Goal: Task Accomplishment & Management: Manage account settings

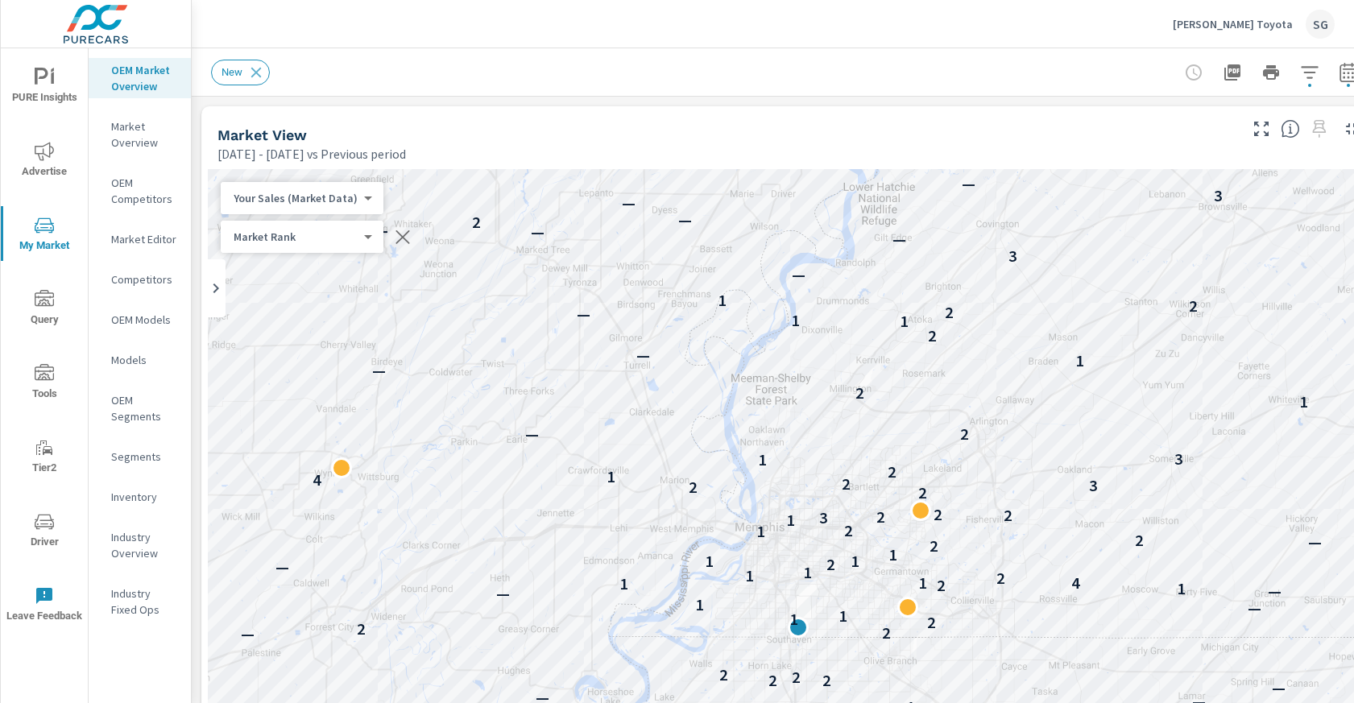
scroll to position [181, 0]
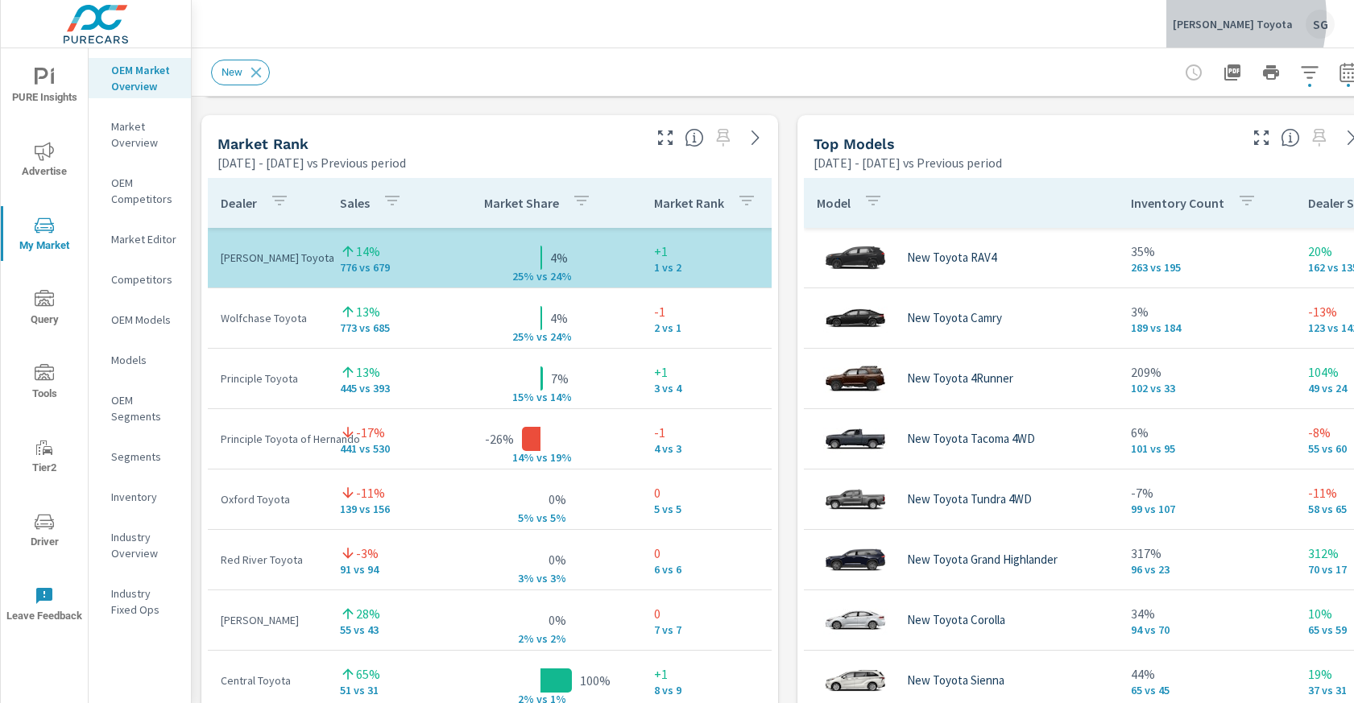
click at [1206, 18] on p "Chuck Hutton Toyota" at bounding box center [1232, 24] width 120 height 14
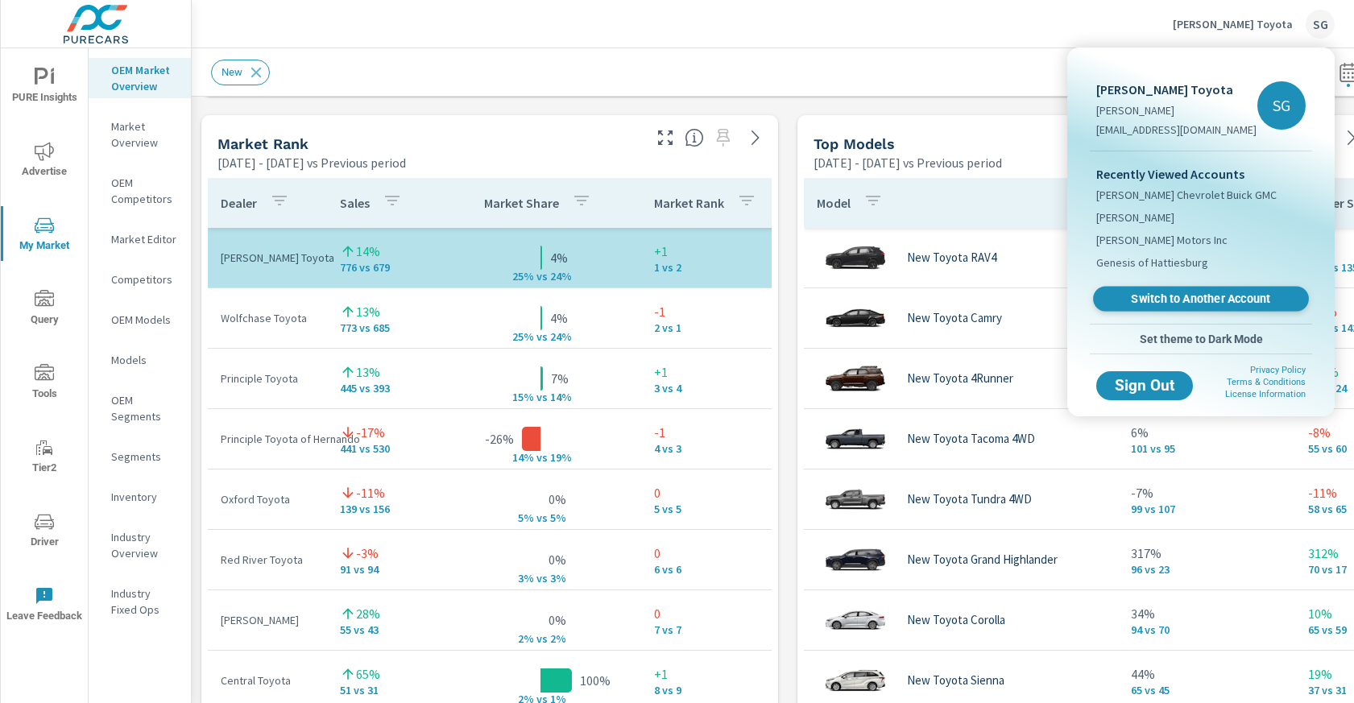
click at [1145, 299] on span "Switch to Another Account" at bounding box center [1200, 299] width 197 height 15
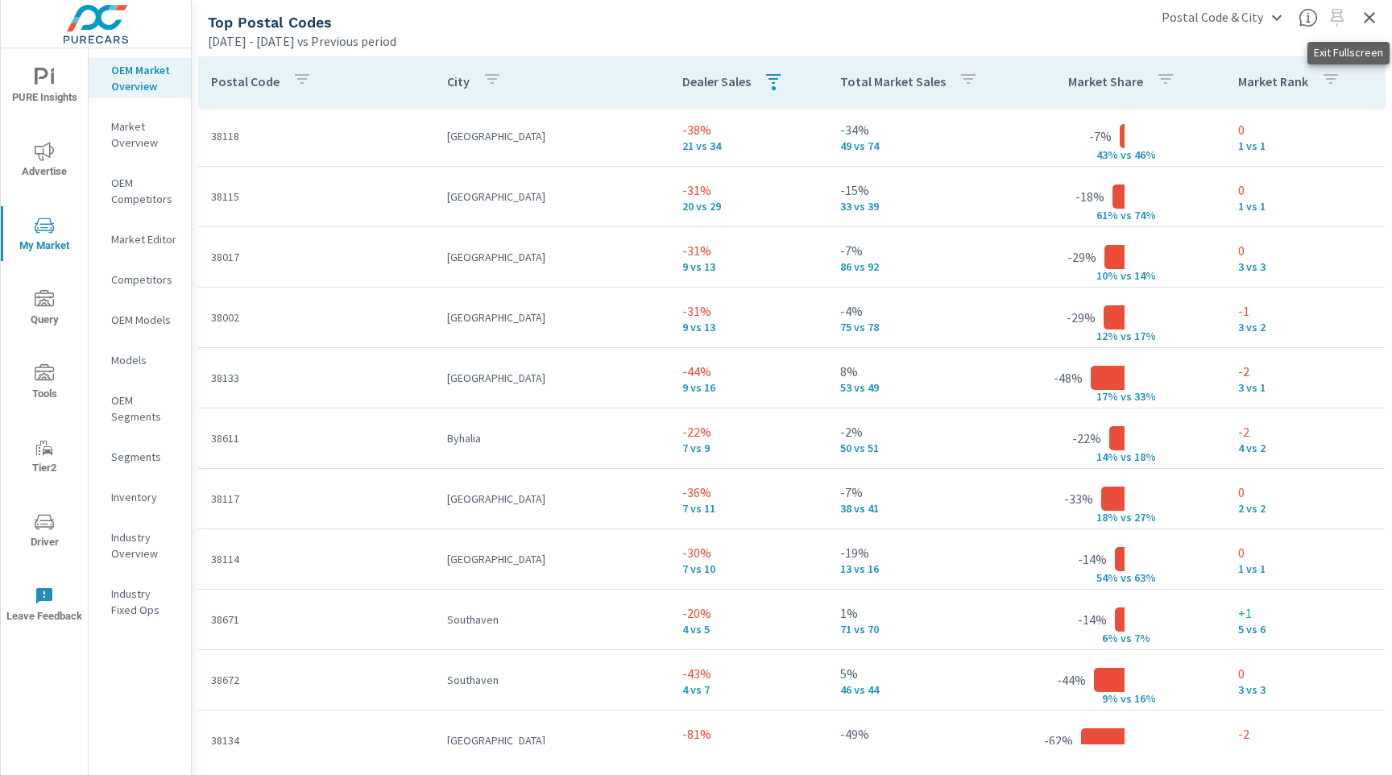
click at [1371, 23] on icon "button" at bounding box center [1368, 17] width 19 height 19
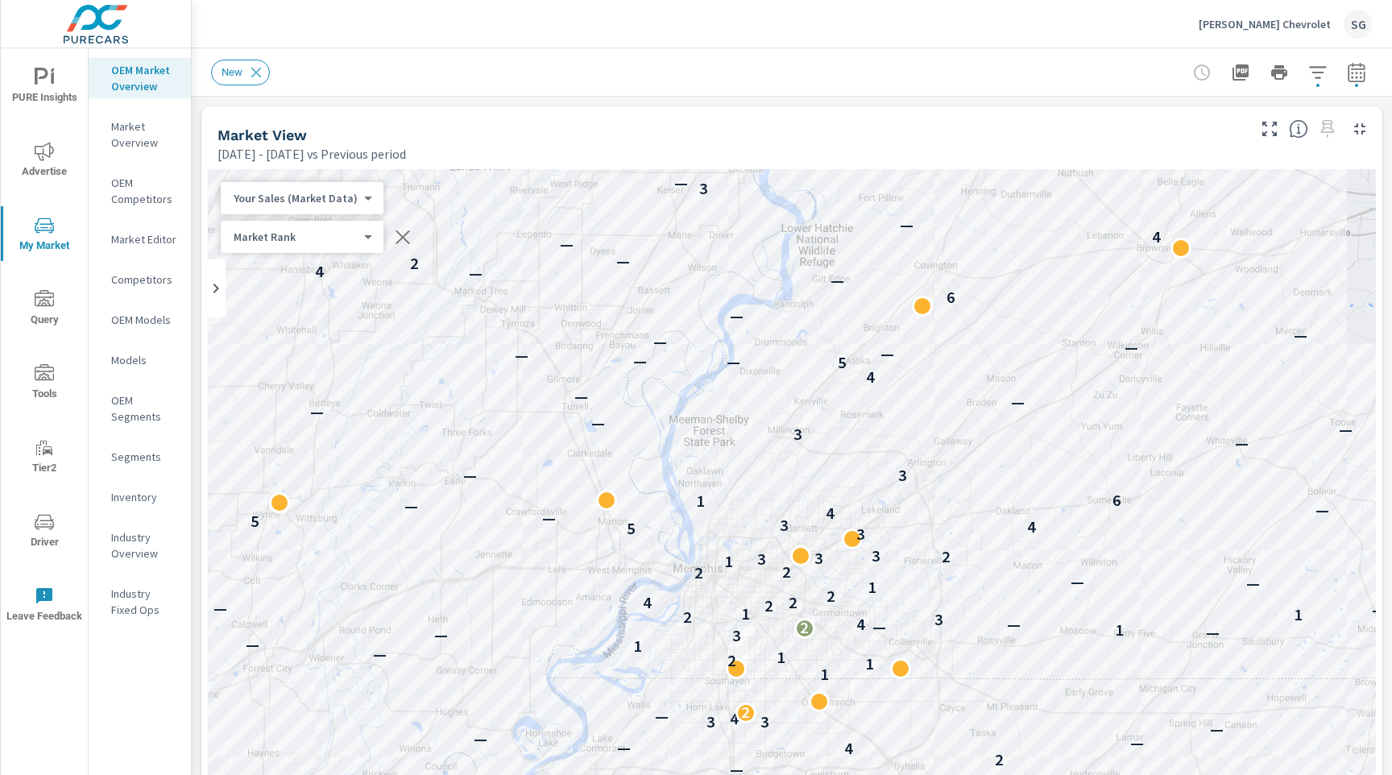
click at [1302, 23] on p "Chuck Hutton Chevrolet" at bounding box center [1264, 24] width 132 height 14
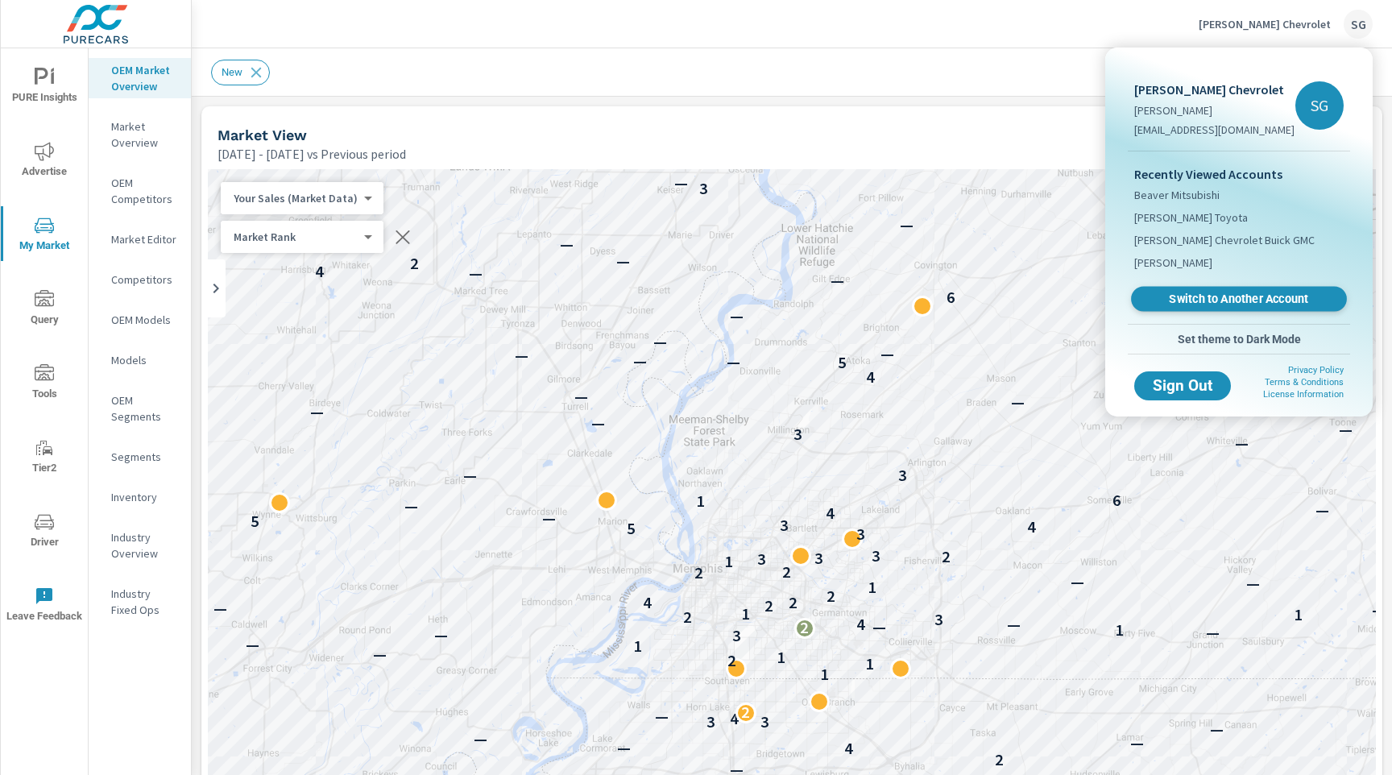
click at [1236, 300] on span "Switch to Another Account" at bounding box center [1237, 299] width 197 height 15
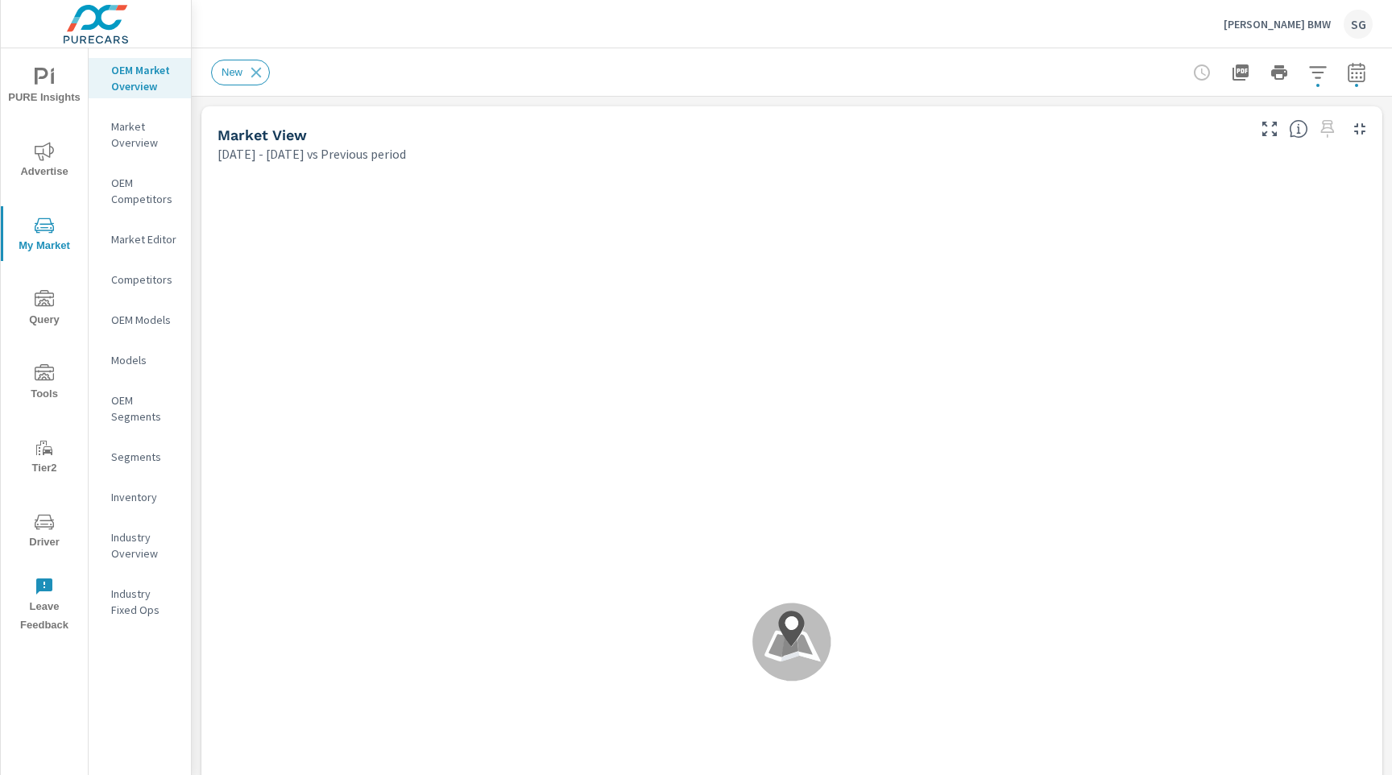
click at [68, 150] on span "Advertise" at bounding box center [44, 161] width 77 height 39
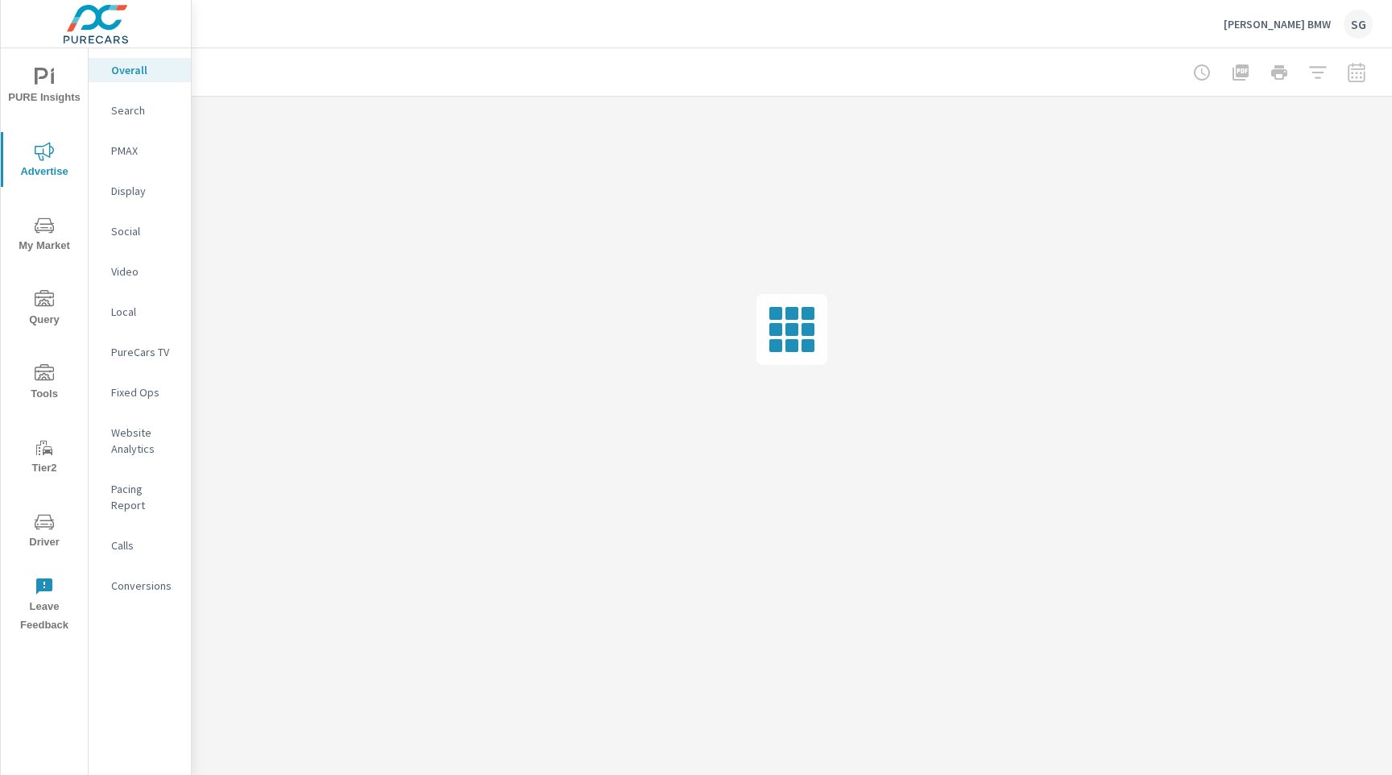
click at [1366, 69] on div at bounding box center [1278, 72] width 187 height 32
click at [1360, 74] on div at bounding box center [1278, 72] width 187 height 32
click at [1353, 77] on div at bounding box center [1278, 72] width 187 height 32
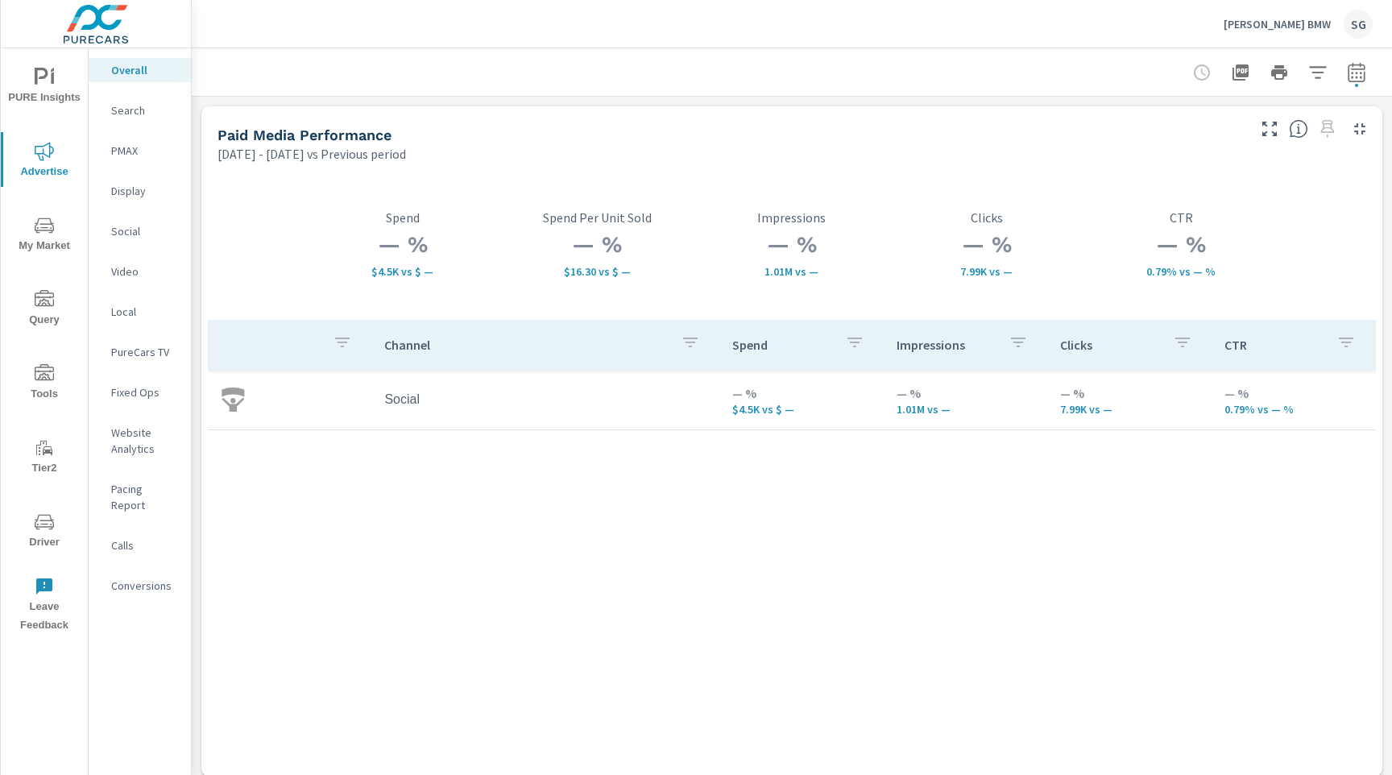
click at [1353, 89] on div at bounding box center [791, 72] width 1161 height 48
click at [1354, 77] on icon "button" at bounding box center [1355, 72] width 19 height 19
select select "Previous period"
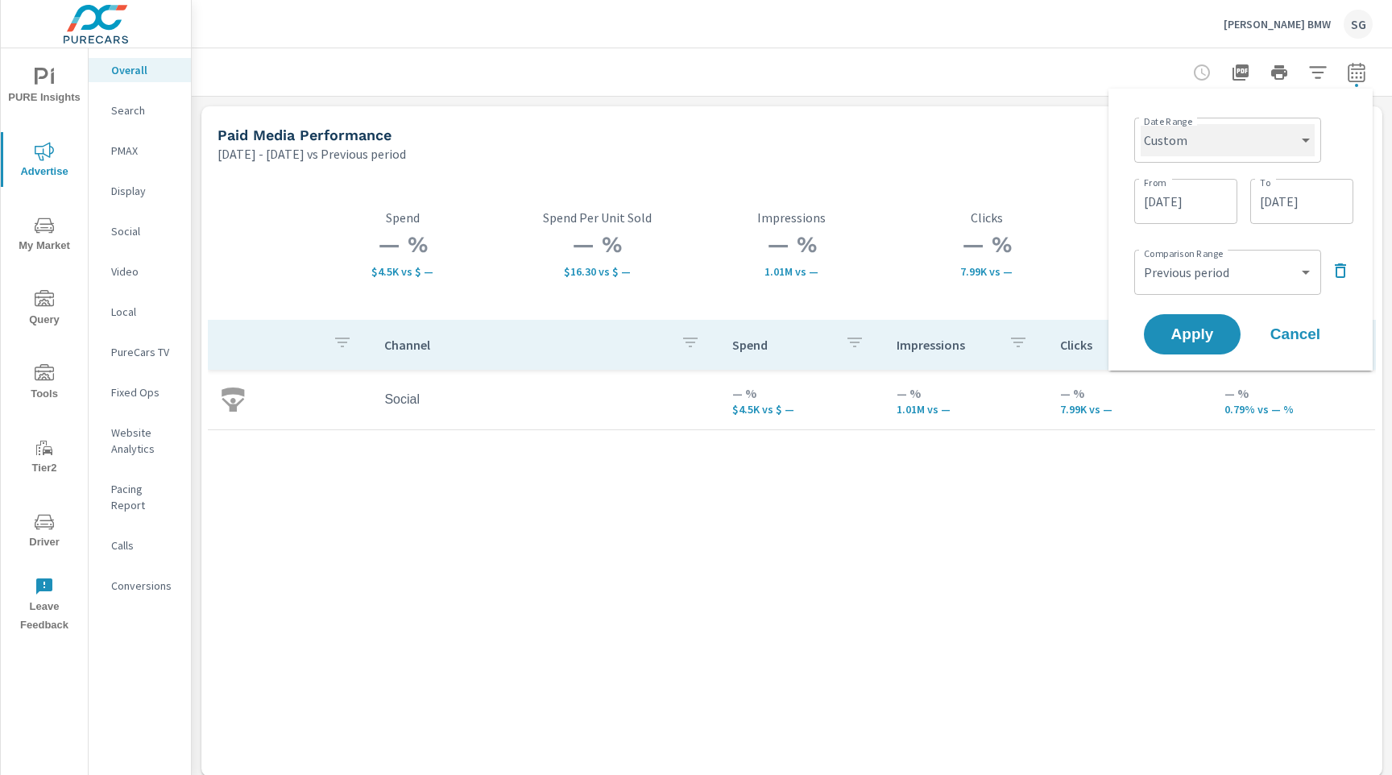
click at [1266, 148] on select "Custom Yesterday Last week Last 7 days Last 14 days Last 30 days Last 45 days L…" at bounding box center [1227, 140] width 174 height 32
select select "Last 30 days"
click at [1147, 124] on select "Custom Yesterday Last week Last 7 days Last 14 days Last 30 days Last 45 days L…" at bounding box center [1227, 140] width 174 height 32
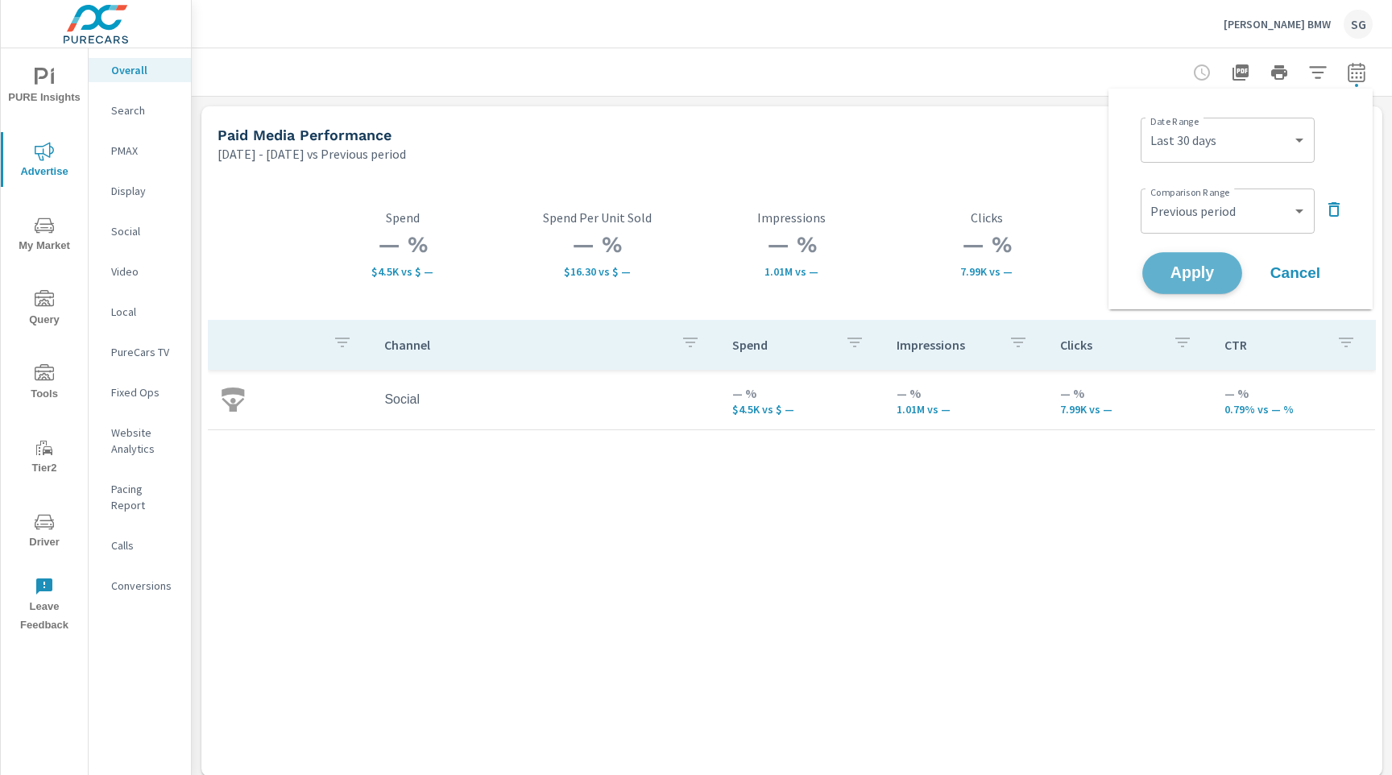
click at [1195, 268] on span "Apply" at bounding box center [1192, 273] width 66 height 15
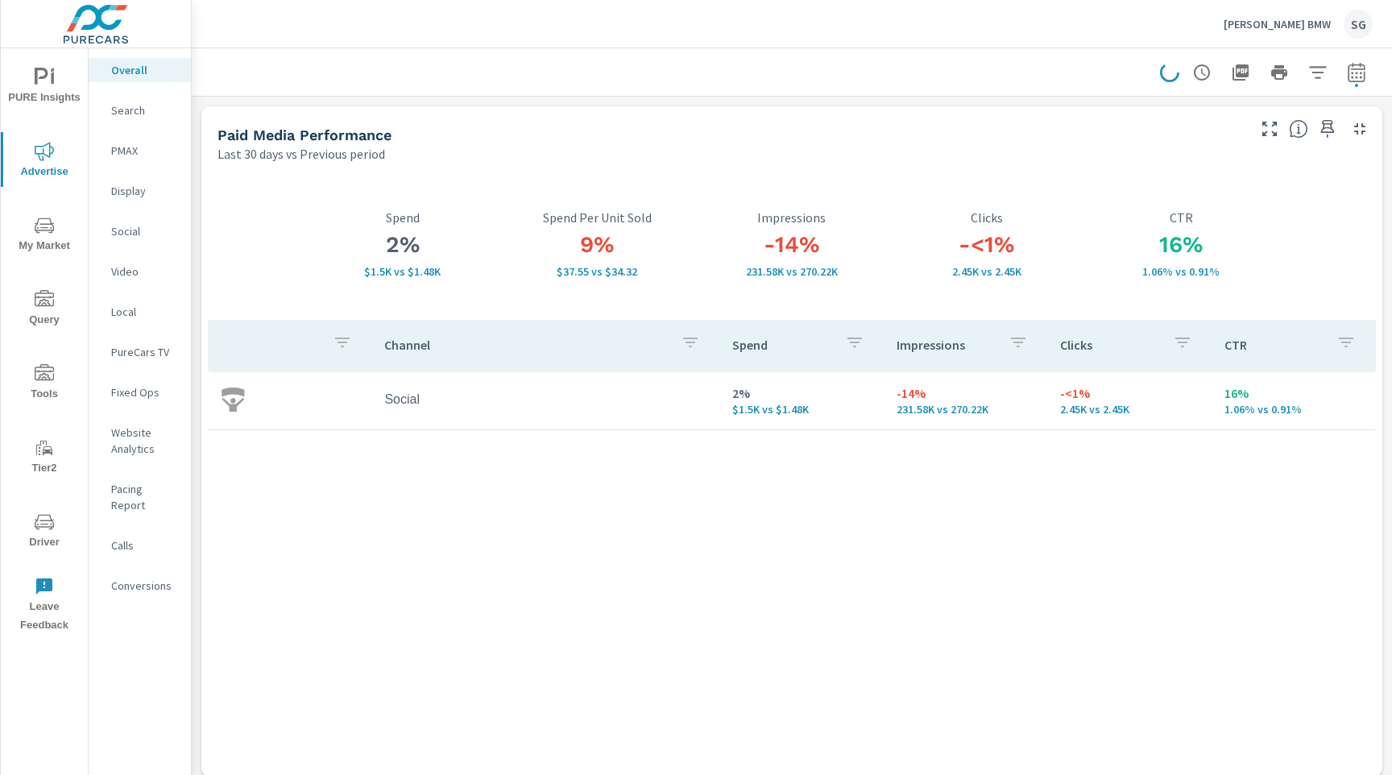
click at [113, 229] on p "Social" at bounding box center [144, 231] width 67 height 16
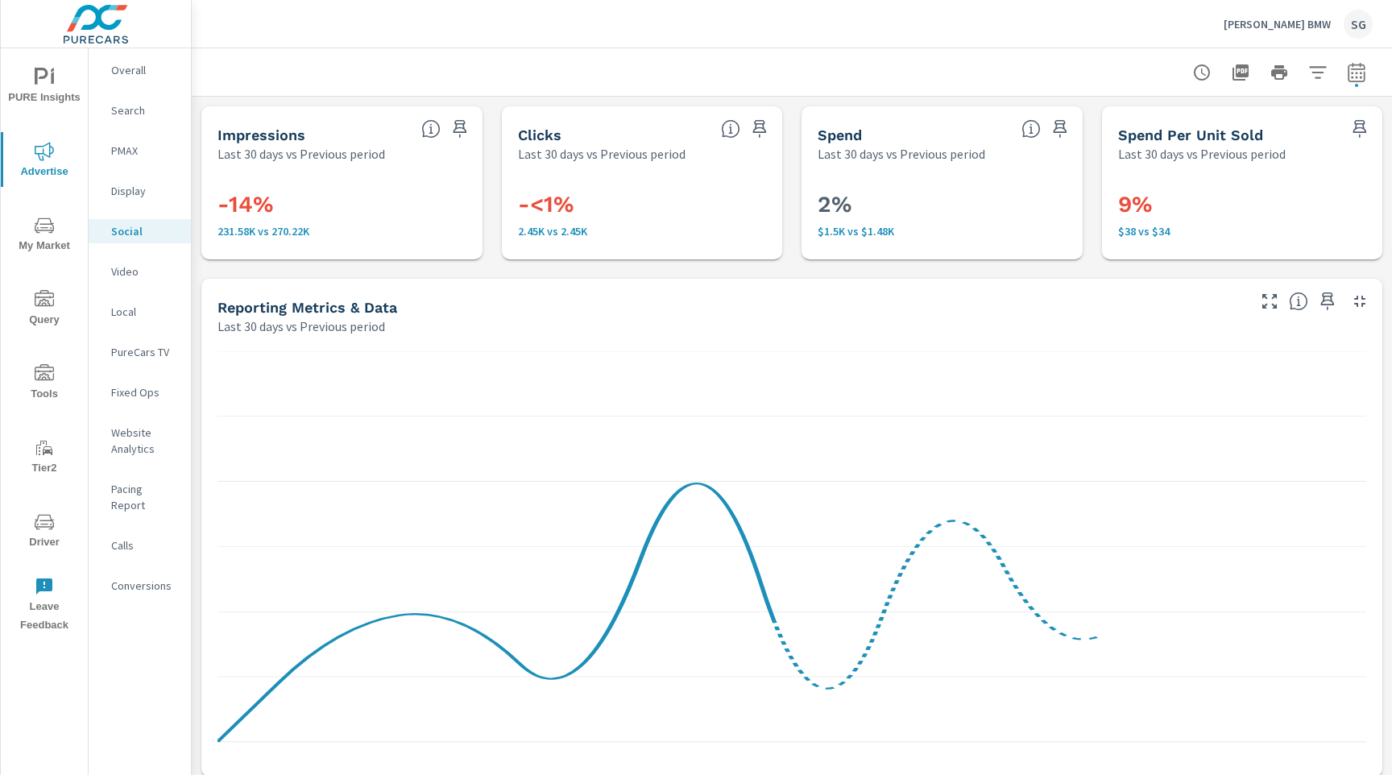
click at [235, 267] on div "Impressions Last 30 days vs Previous period -14% 231.58K vs 270.22K Clicks Last…" at bounding box center [792, 786] width 1200 height 1379
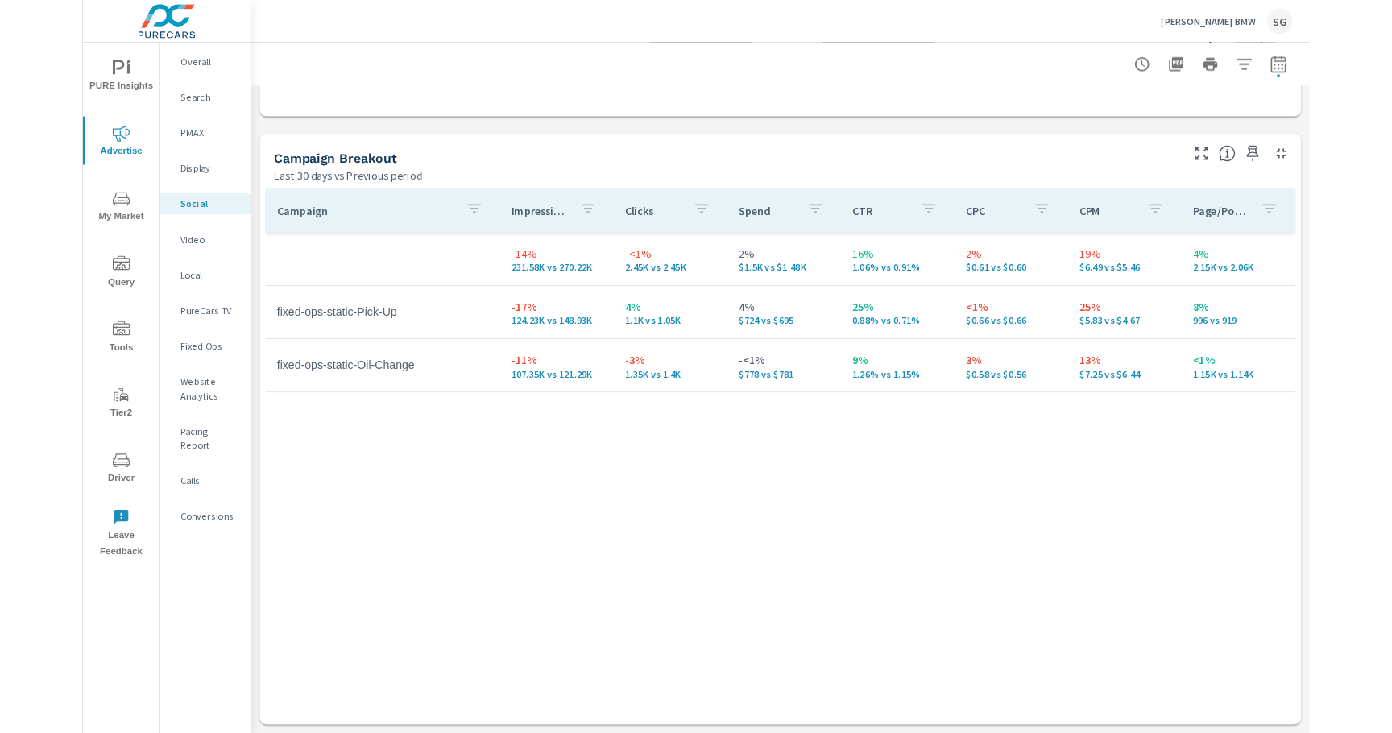
scroll to position [644, 0]
